Goal: Task Accomplishment & Management: Manage account settings

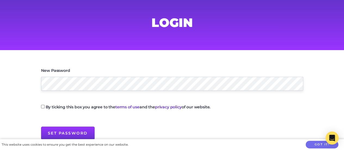
scroll to position [54, 0]
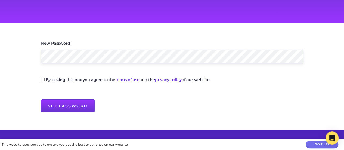
click at [42, 80] on input "By ticking this box you agree to the terms of use and the privacy policy of our…" at bounding box center [43, 79] width 4 height 4
checkbox input "true"
click at [61, 105] on input "Set Password" at bounding box center [68, 105] width 54 height 13
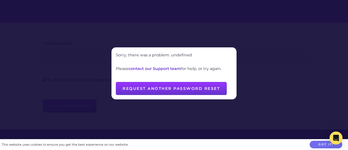
click at [61, 42] on div at bounding box center [174, 75] width 348 height 150
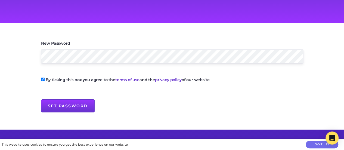
scroll to position [0, 0]
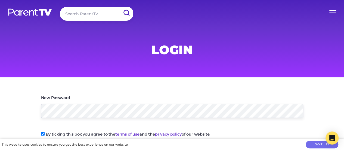
click at [332, 10] on label "Open Menu" at bounding box center [333, 11] width 22 height 22
click at [0, 0] on input "Open Menu" at bounding box center [0, 0] width 0 height 0
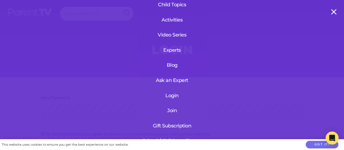
scroll to position [65, 0]
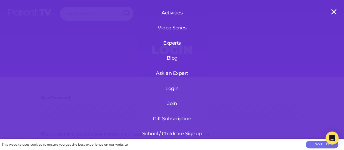
click at [173, 82] on link "Login" at bounding box center [171, 88] width 65 height 14
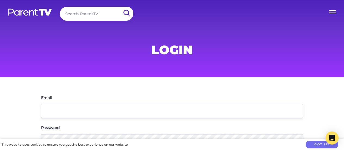
click at [59, 113] on input "Email" at bounding box center [172, 111] width 262 height 14
type input "[PERSON_NAME][EMAIL_ADDRESS][DOMAIN_NAME]"
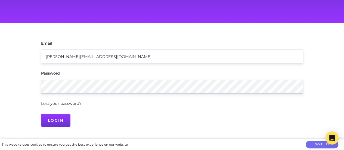
scroll to position [82, 0]
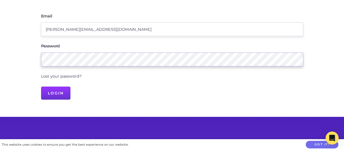
click at [41, 86] on input "Login" at bounding box center [56, 92] width 30 height 13
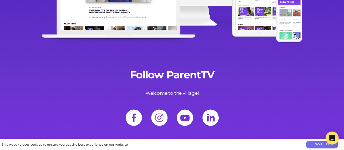
scroll to position [1195, 0]
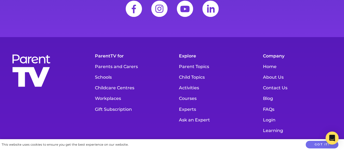
click at [194, 82] on link "Child Topics" at bounding box center [214, 77] width 76 height 11
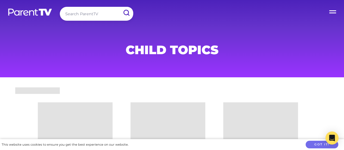
scroll to position [82, 0]
